Goal: Task Accomplishment & Management: Use online tool/utility

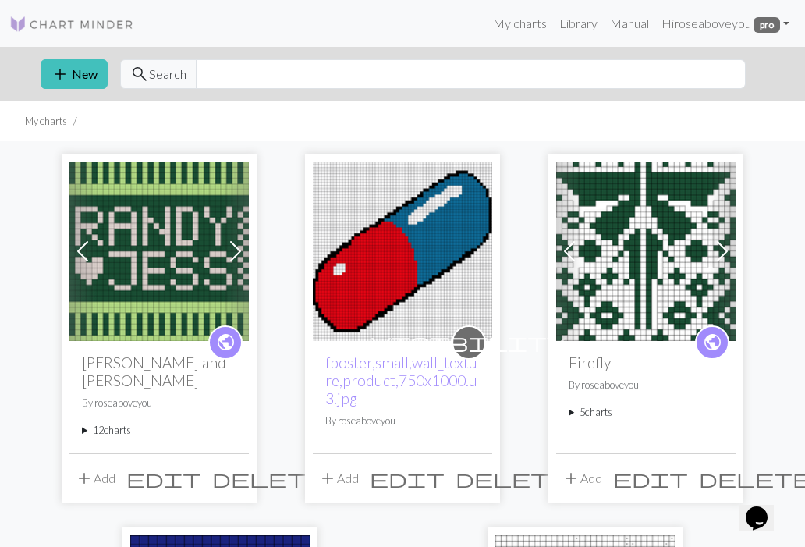
click at [111, 423] on summary "12 charts" at bounding box center [159, 430] width 155 height 15
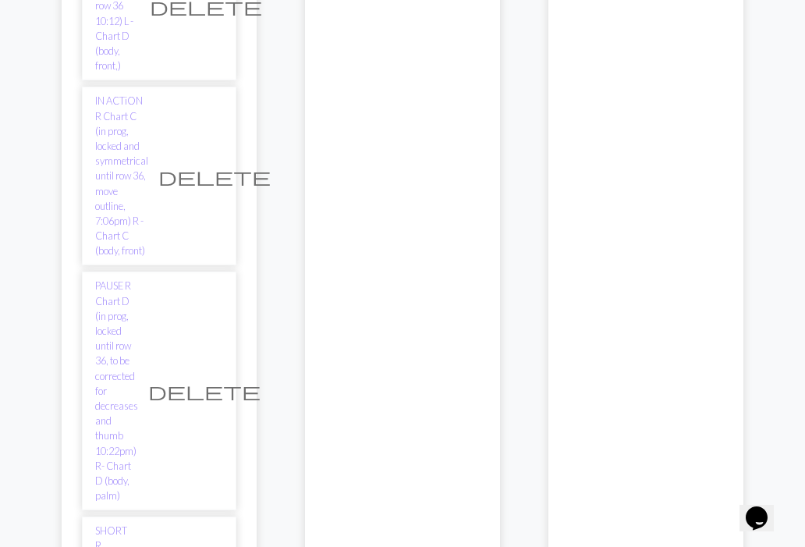
scroll to position [1016, 0]
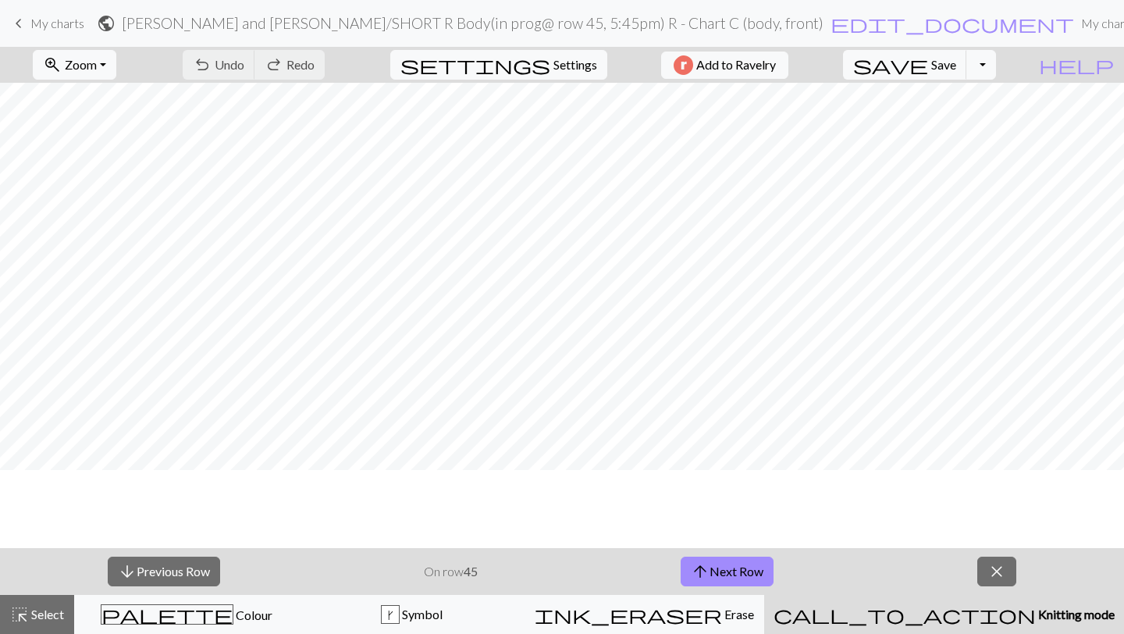
scroll to position [98, 0]
click at [710, 546] on button "arrow_upward Next Row" at bounding box center [727, 571] width 93 height 30
click at [724, 546] on button "arrow_upward Next Row" at bounding box center [727, 571] width 93 height 30
click at [714, 546] on button "arrow_upward Next Row" at bounding box center [727, 571] width 93 height 30
click at [751, 546] on button "arrow_upward Next Row" at bounding box center [727, 571] width 93 height 30
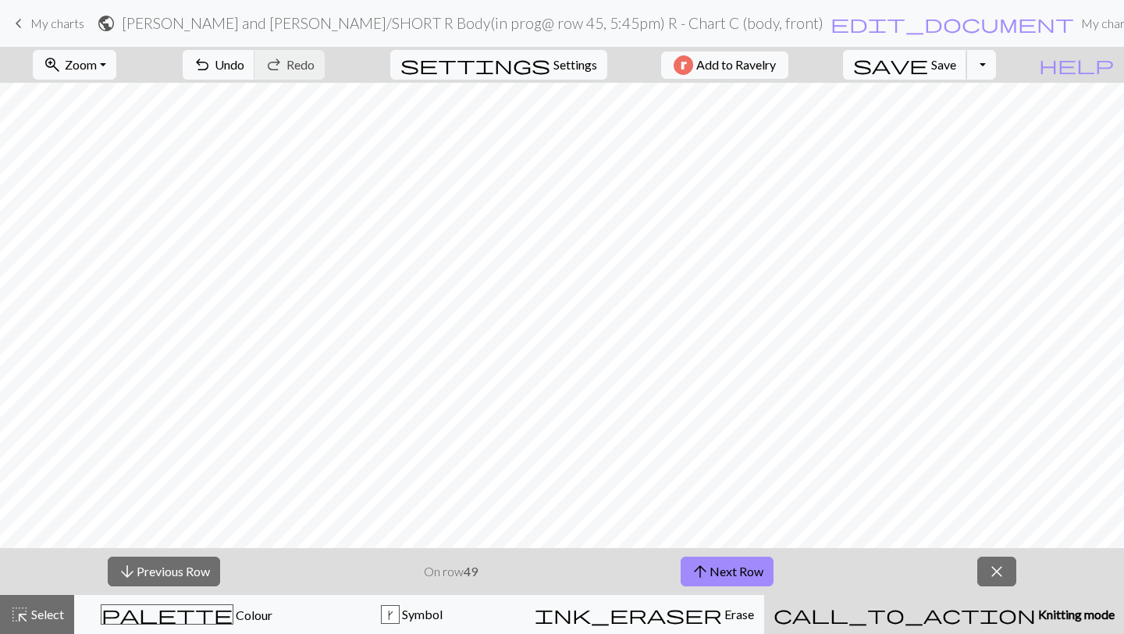
click at [805, 64] on span "Save" at bounding box center [943, 64] width 25 height 15
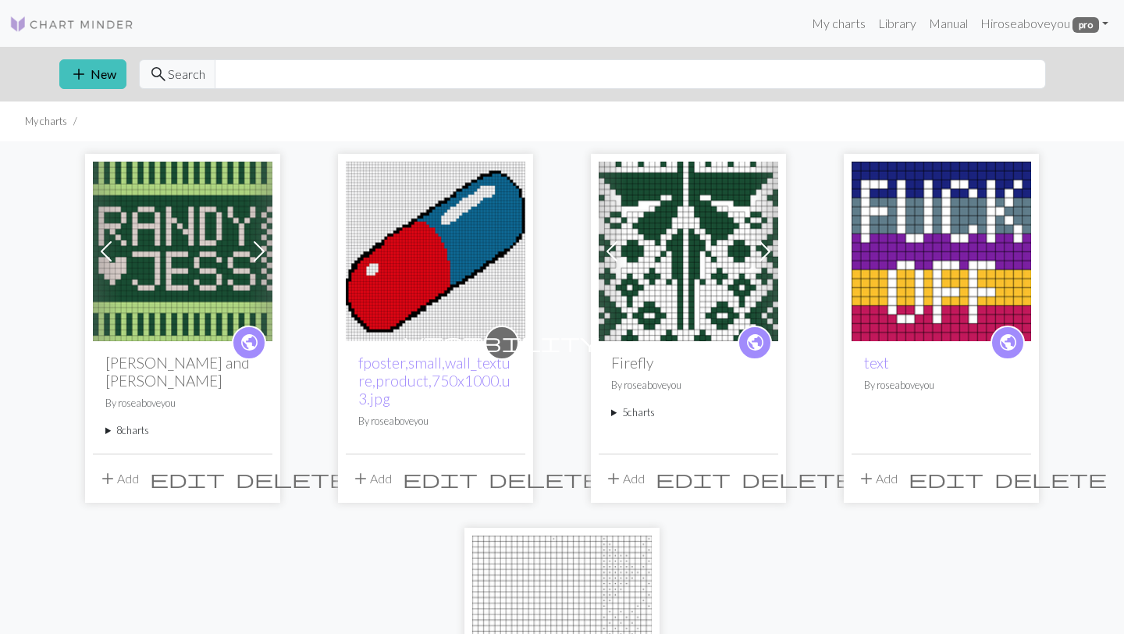
click at [124, 423] on summary "8 charts" at bounding box center [182, 430] width 155 height 15
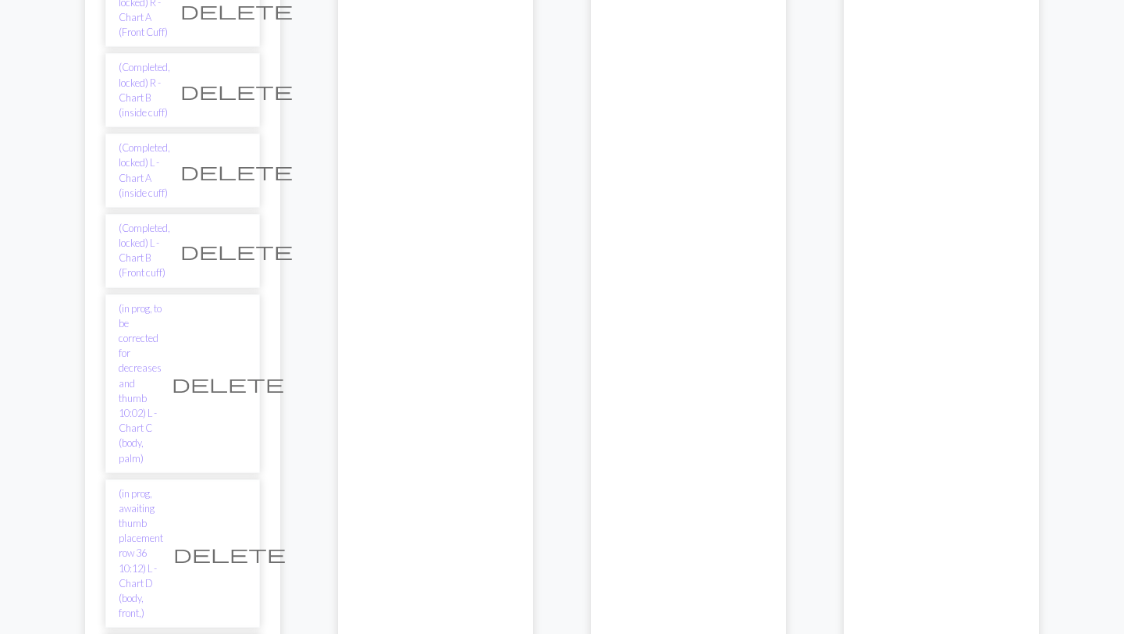
scroll to position [518, 0]
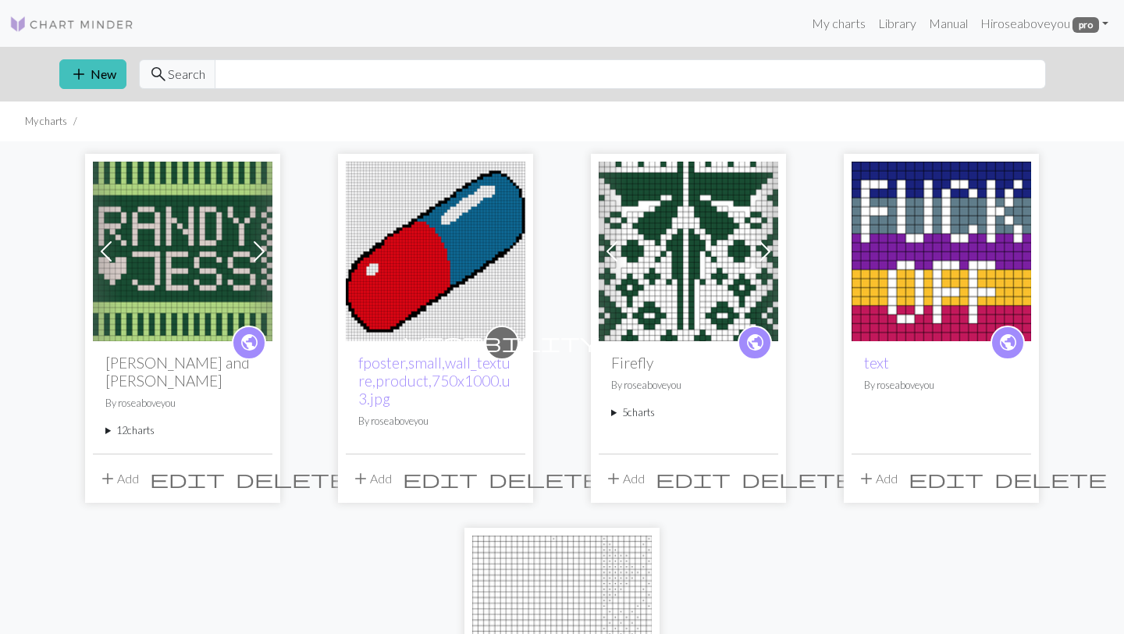
click at [134, 423] on summary "12 charts" at bounding box center [182, 430] width 155 height 15
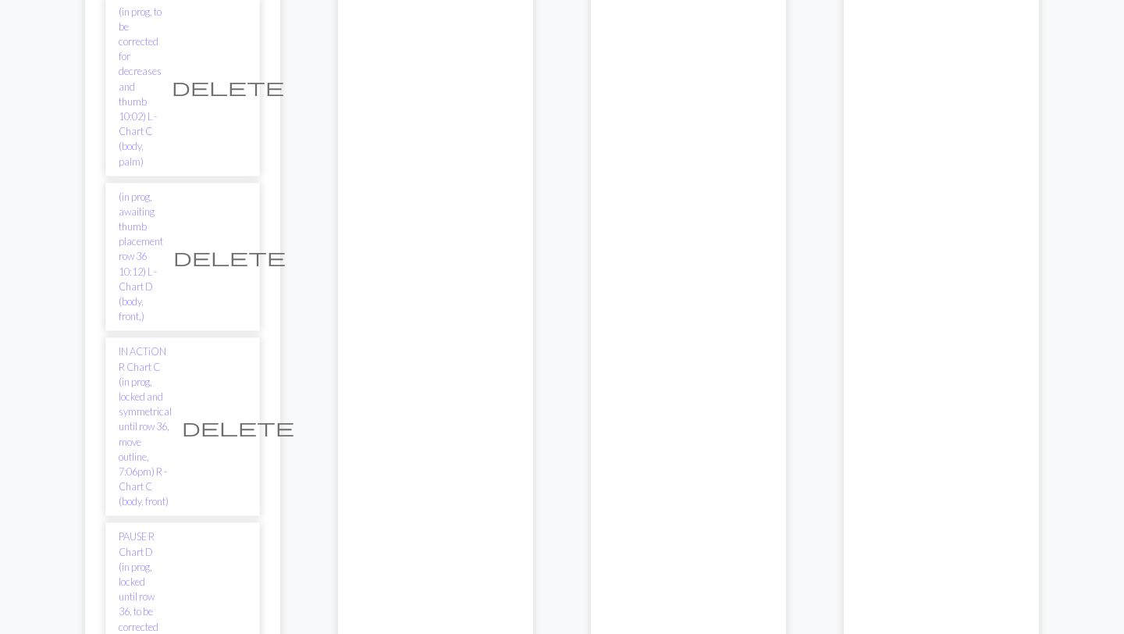
scroll to position [773, 0]
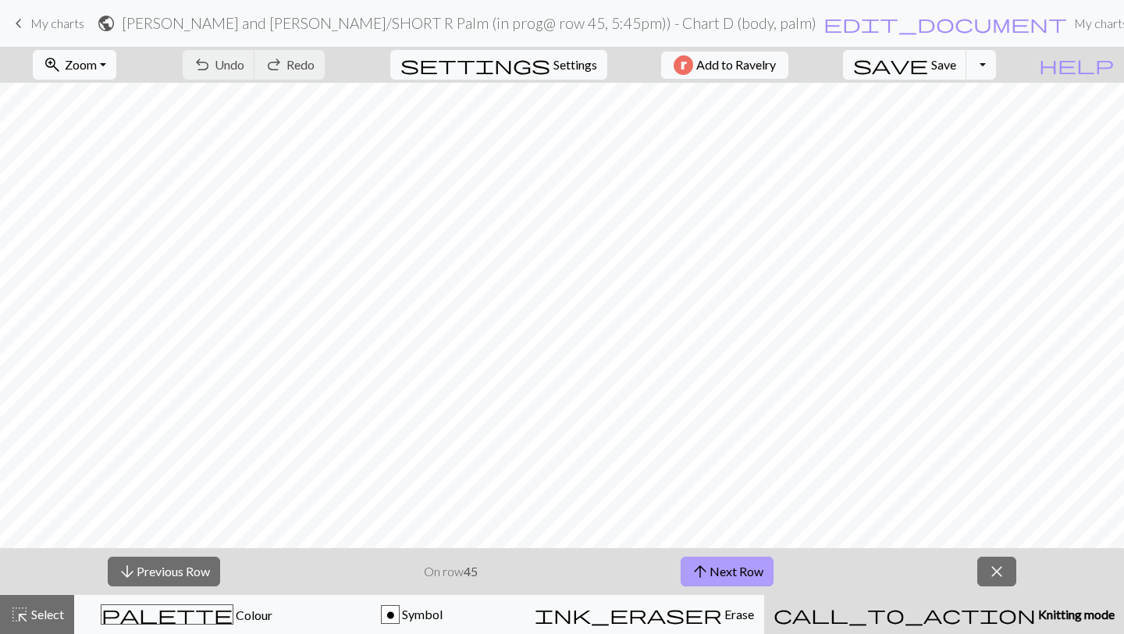
click at [709, 569] on span "arrow_upward" at bounding box center [700, 571] width 19 height 22
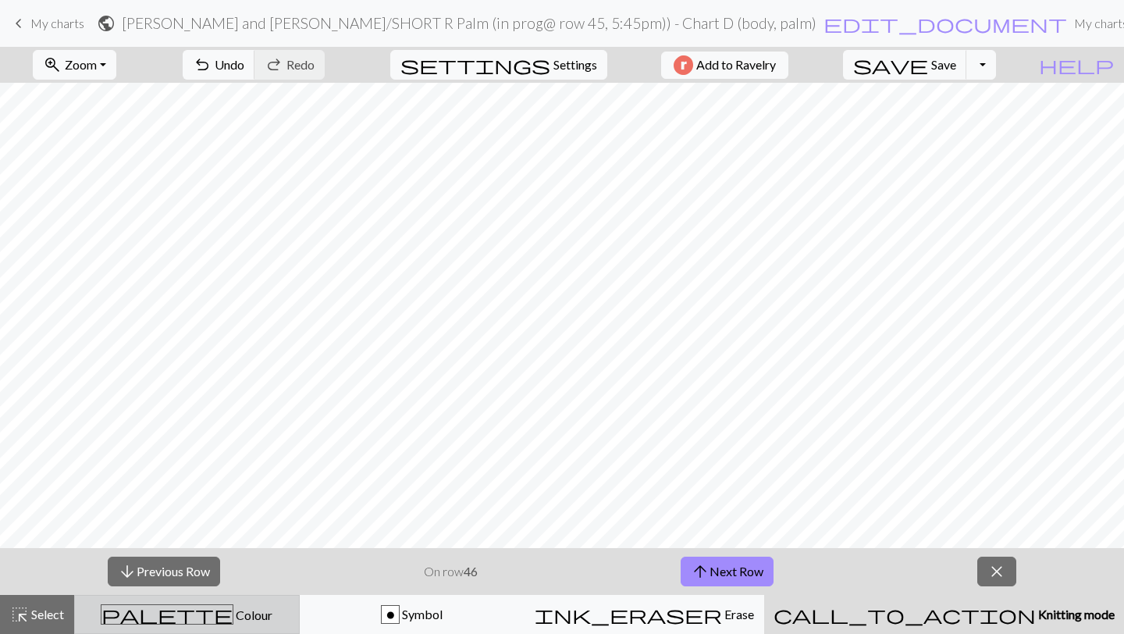
click at [681, 556] on button "arrow_upward Next Row" at bounding box center [727, 571] width 93 height 30
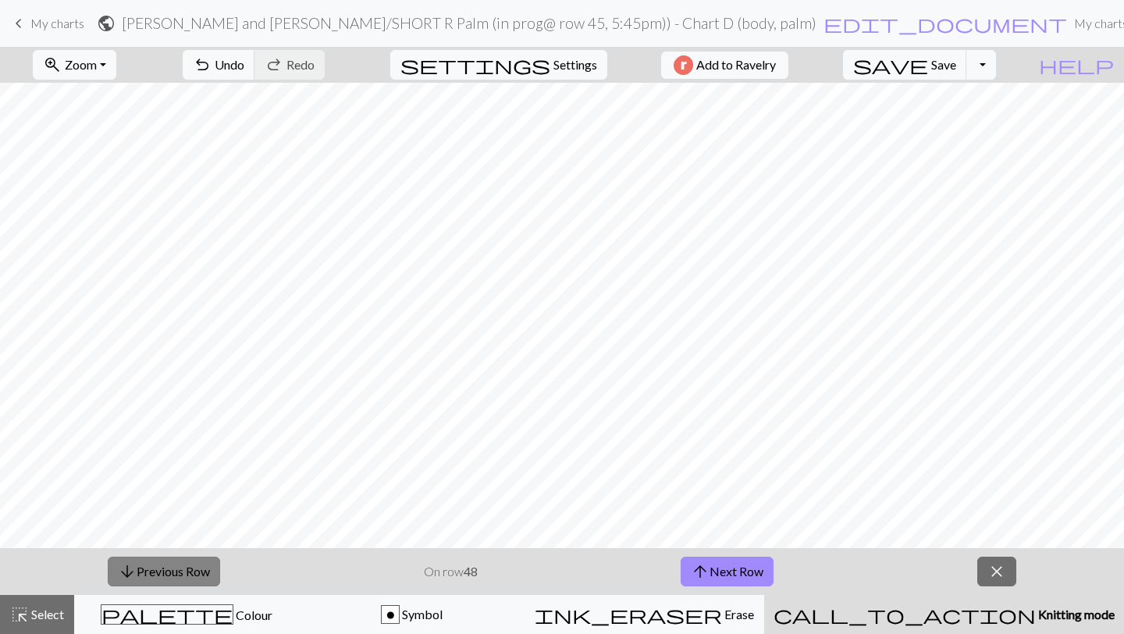
click at [194, 573] on button "arrow_downward Previous Row" at bounding box center [164, 571] width 112 height 30
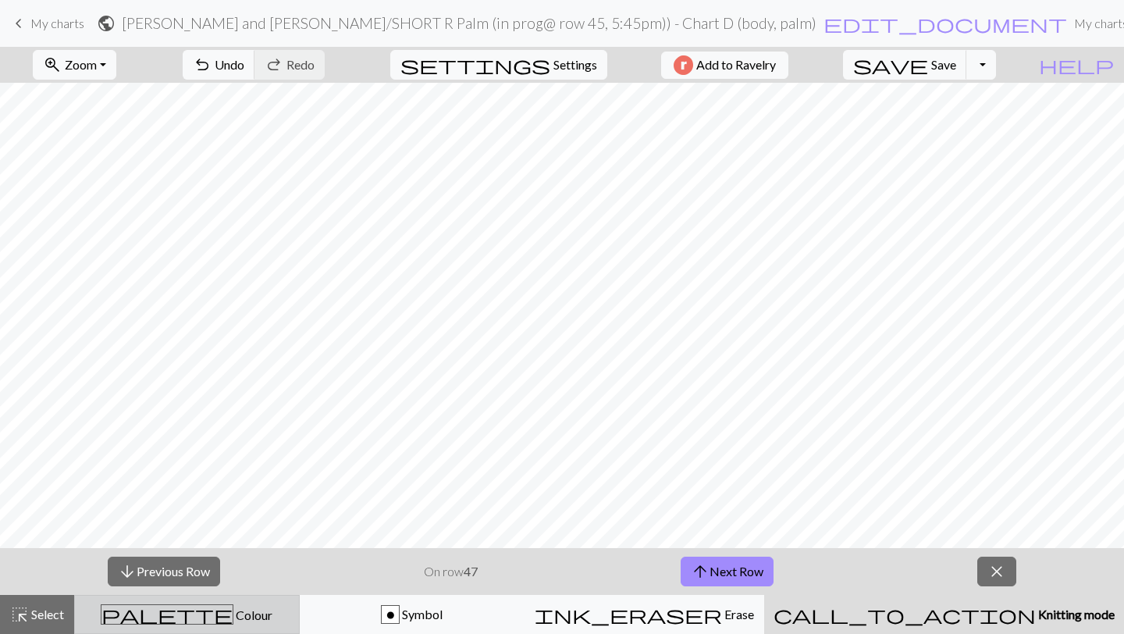
click at [165, 602] on button "palette Colour Colour" at bounding box center [187, 614] width 226 height 39
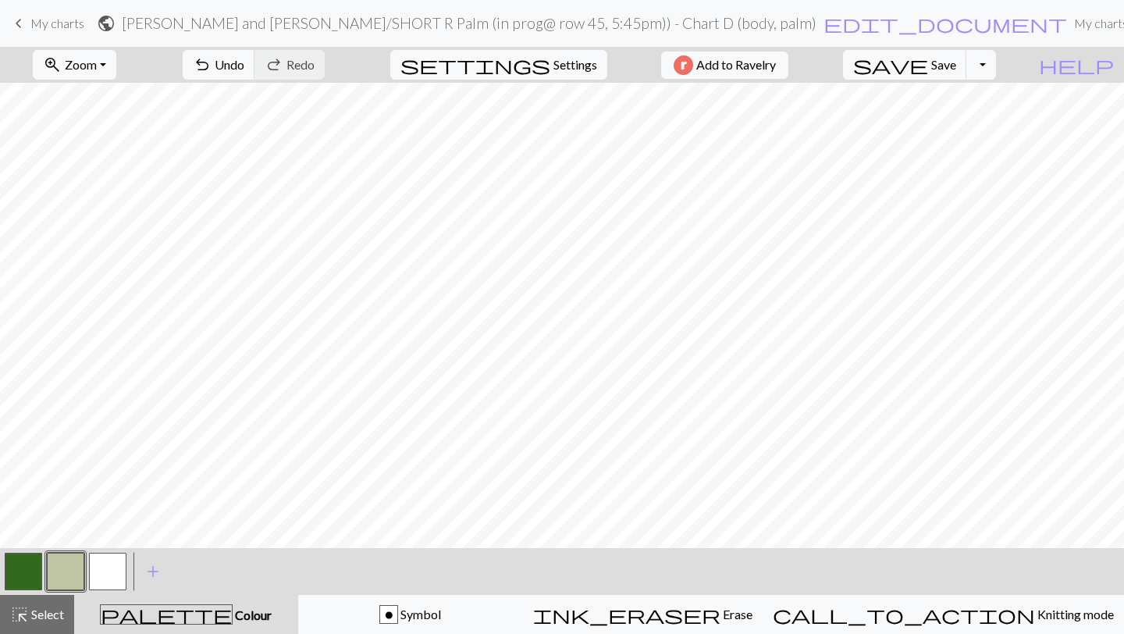
click at [29, 569] on button "button" at bounding box center [23, 571] width 37 height 37
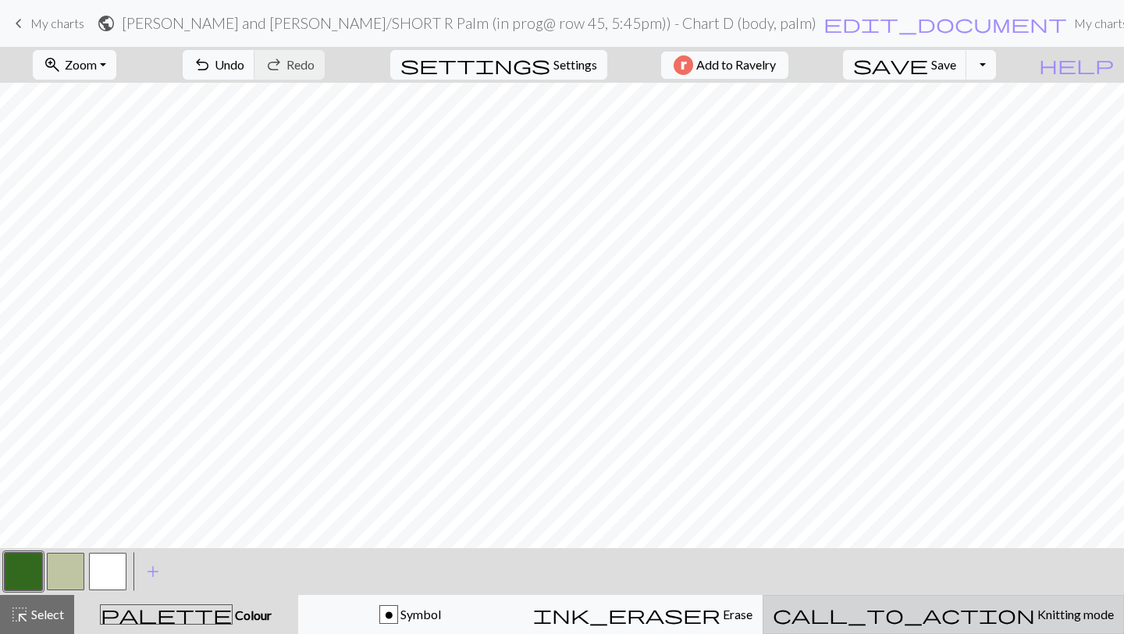
click at [996, 632] on button "call_to_action Knitting mode Knitting mode" at bounding box center [942, 614] width 361 height 39
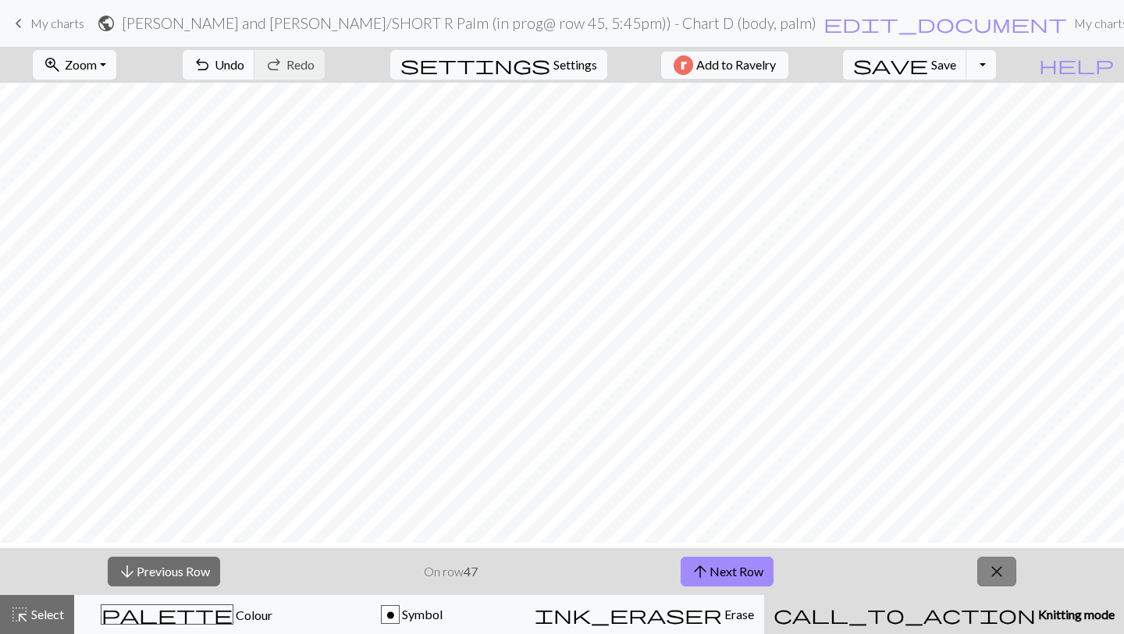
scroll to position [136, 0]
click at [728, 566] on button "arrow_upward Next Row" at bounding box center [727, 571] width 93 height 30
click at [728, 567] on button "arrow_upward Next Row" at bounding box center [727, 571] width 93 height 30
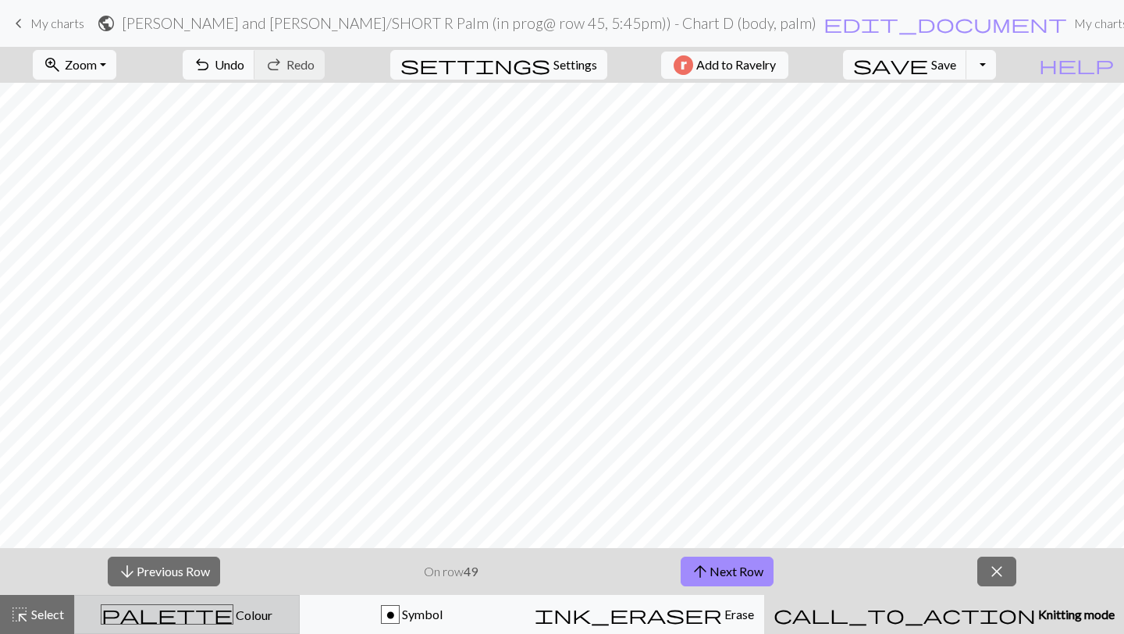
click at [172, 629] on button "palette Colour Colour" at bounding box center [187, 614] width 226 height 39
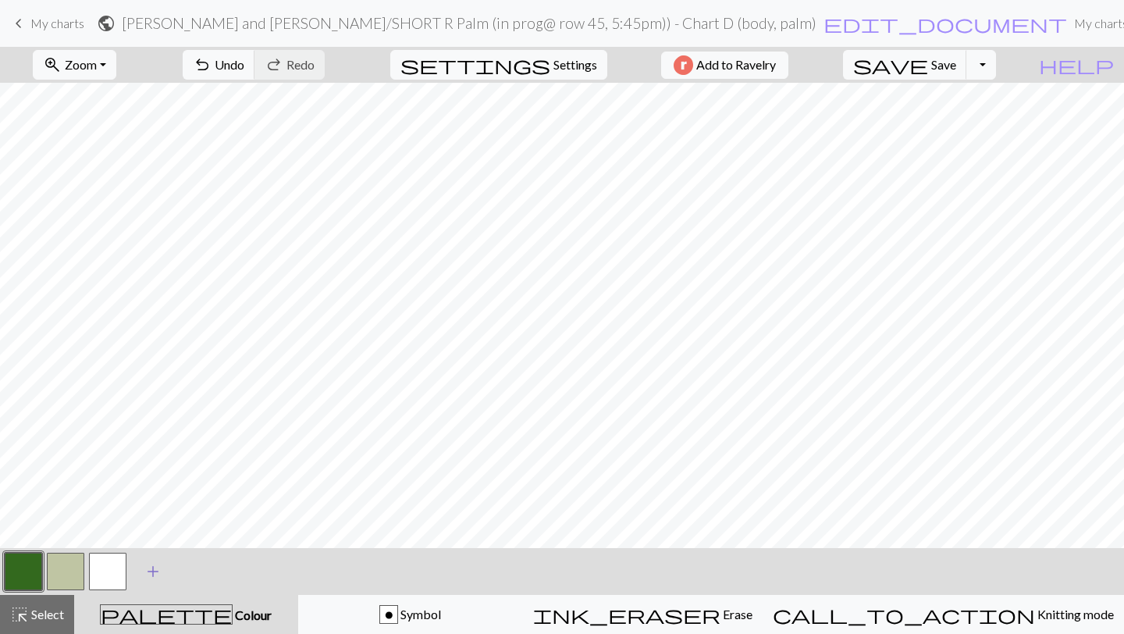
click at [154, 569] on span "add" at bounding box center [153, 571] width 19 height 22
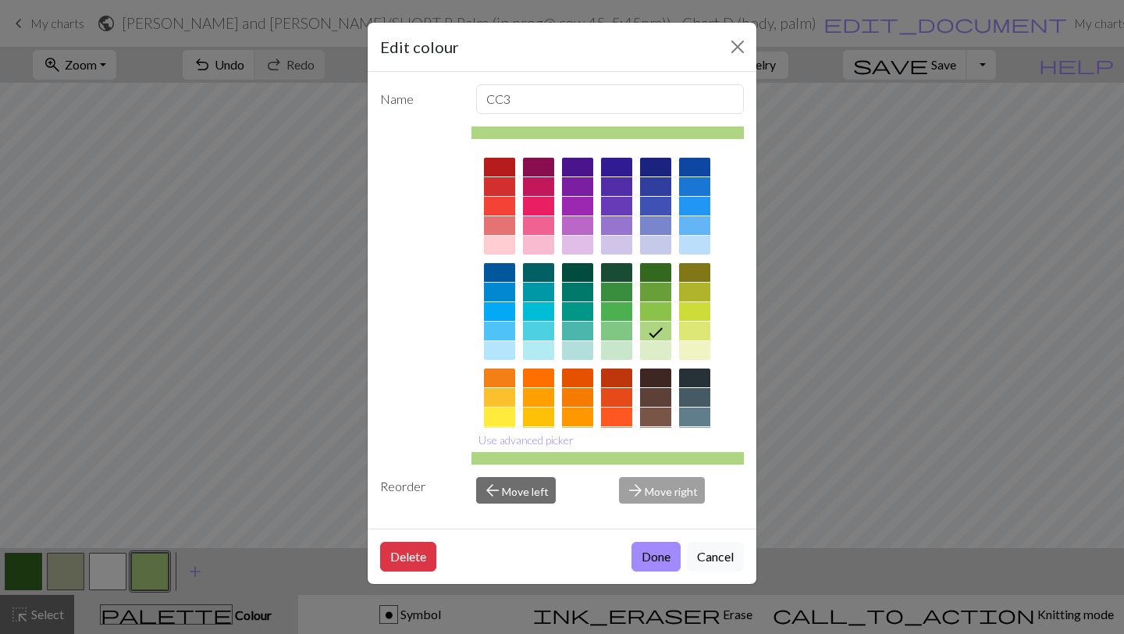
click at [499, 420] on div at bounding box center [499, 416] width 31 height 19
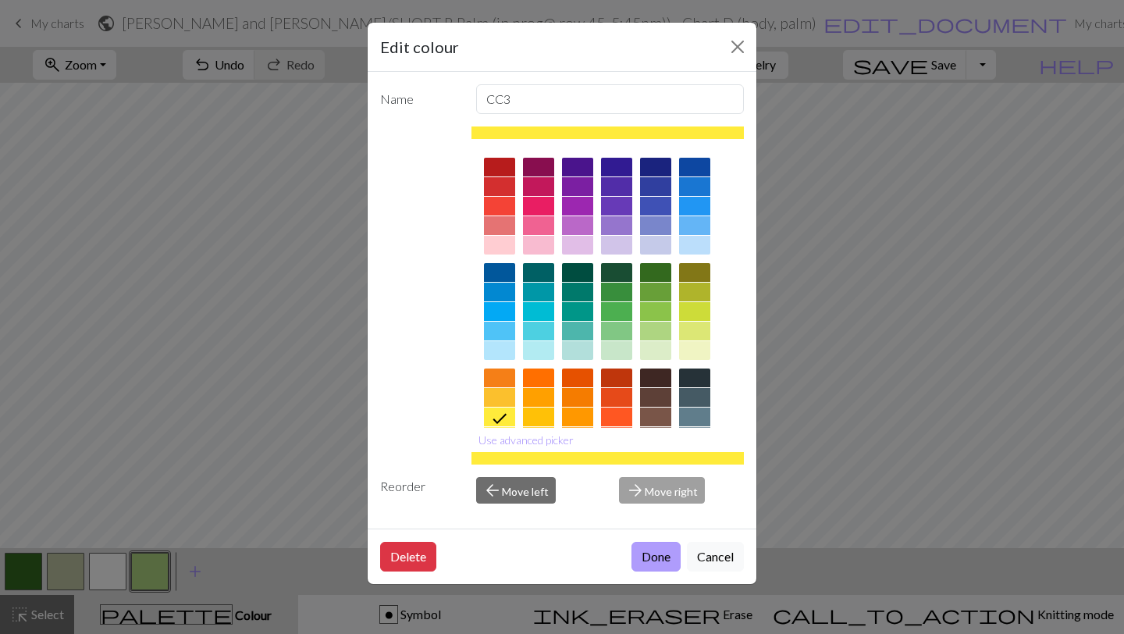
click at [653, 565] on button "Done" at bounding box center [655, 557] width 49 height 30
